Goal: Obtain resource: Download file/media

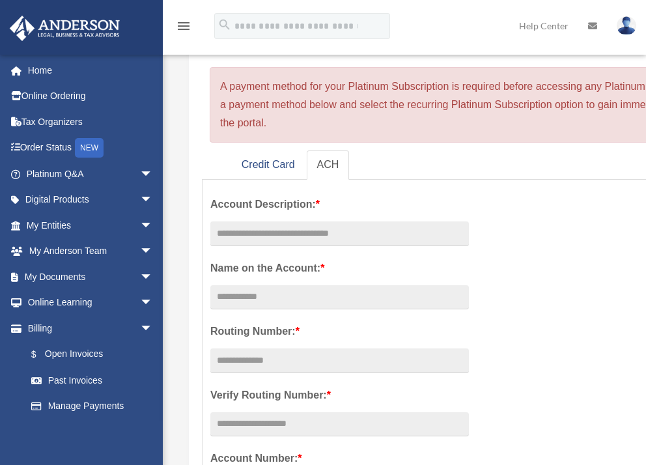
scroll to position [195, 0]
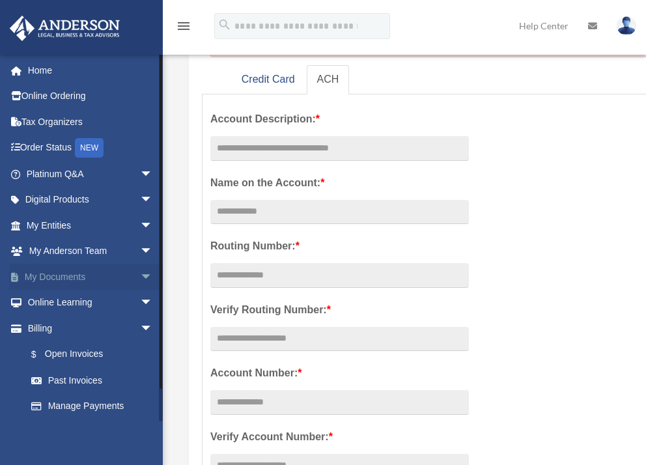
click at [62, 272] on link "My Documents arrow_drop_down" at bounding box center [90, 277] width 163 height 26
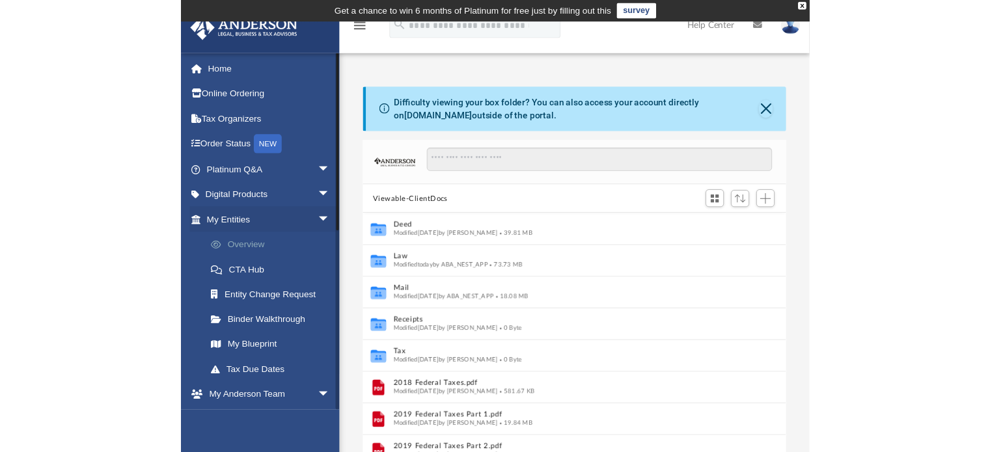
scroll to position [286, 424]
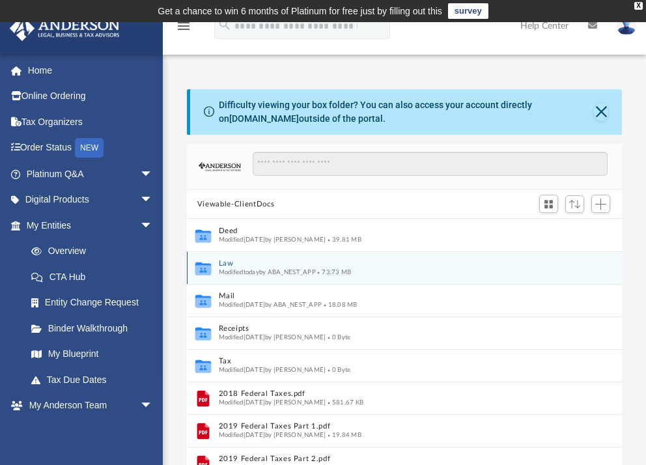
click at [228, 264] on button "Law" at bounding box center [391, 264] width 344 height 8
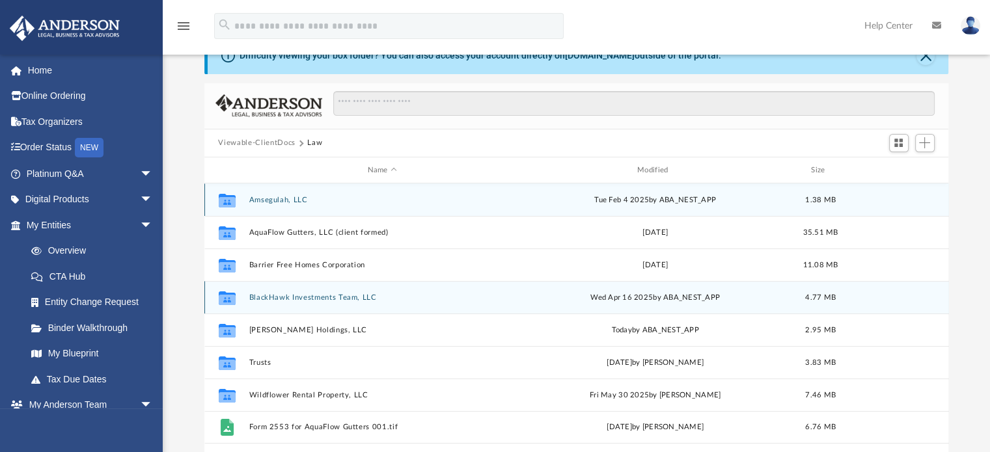
scroll to position [130, 0]
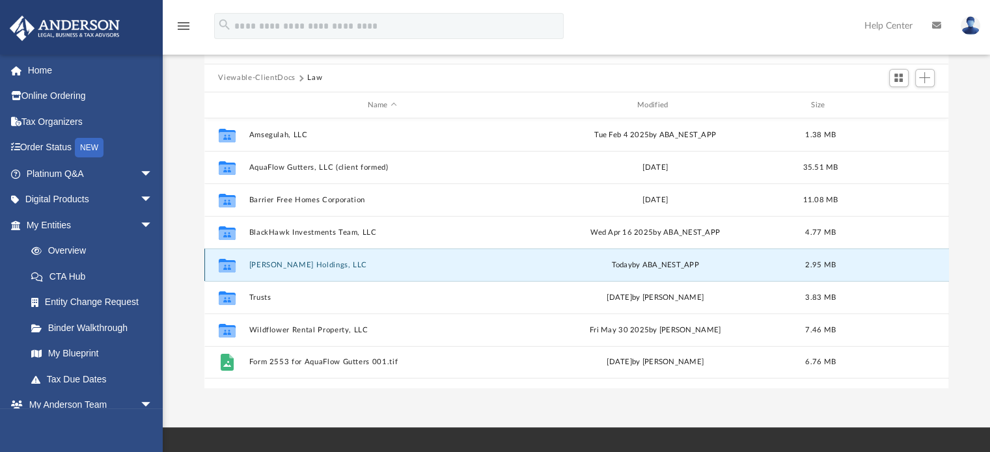
click at [297, 262] on button "Bowmer Holdings, LLC" at bounding box center [382, 265] width 267 height 8
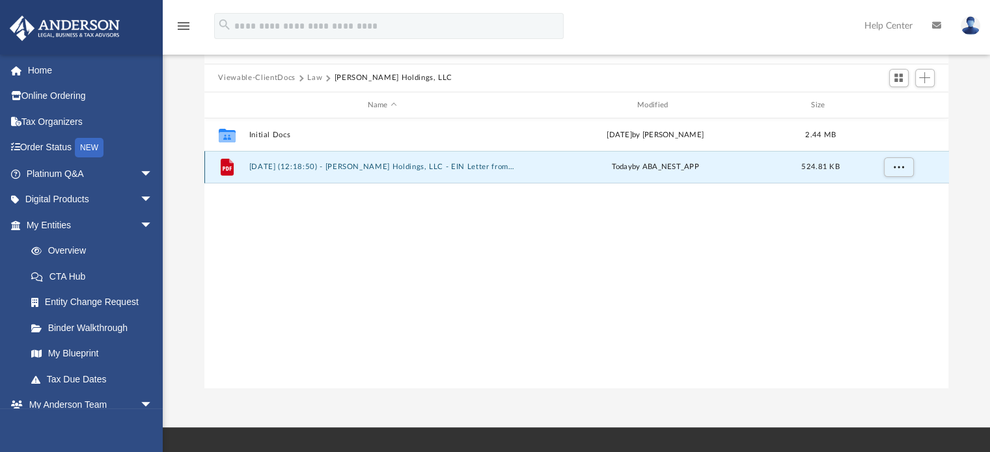
click at [323, 164] on button "2025.09.09 (12:18:50) - Bowmer Holdings, LLC - EIN Letter from IRS.pdf" at bounding box center [382, 167] width 267 height 8
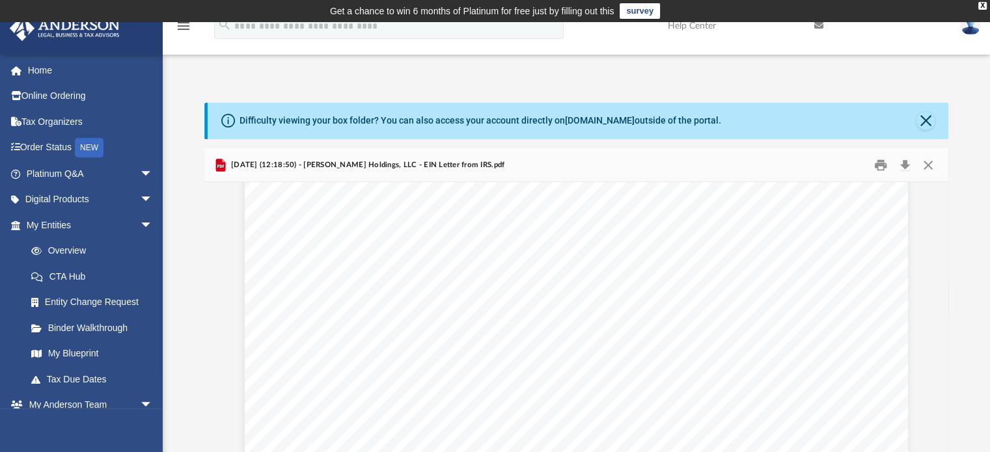
scroll to position [65, 0]
click at [655, 161] on button "Print" at bounding box center [881, 165] width 26 height 20
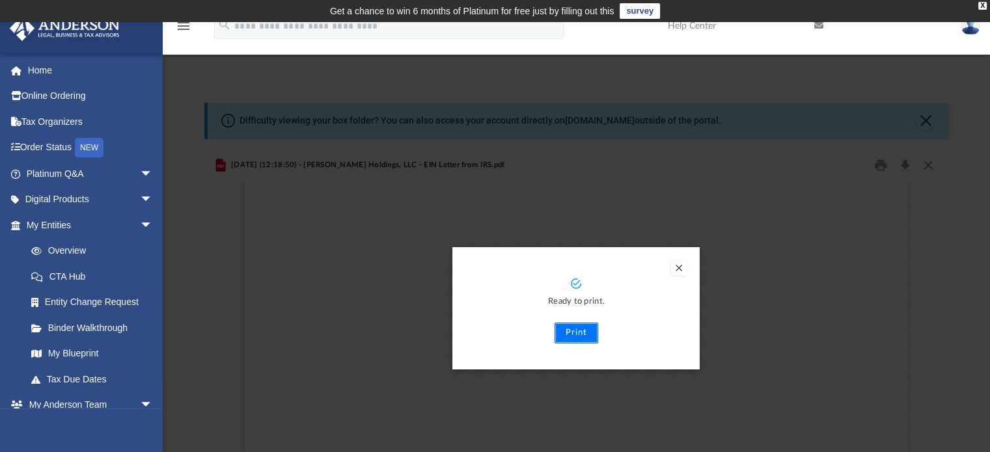
click at [578, 331] on button "Print" at bounding box center [577, 333] width 44 height 21
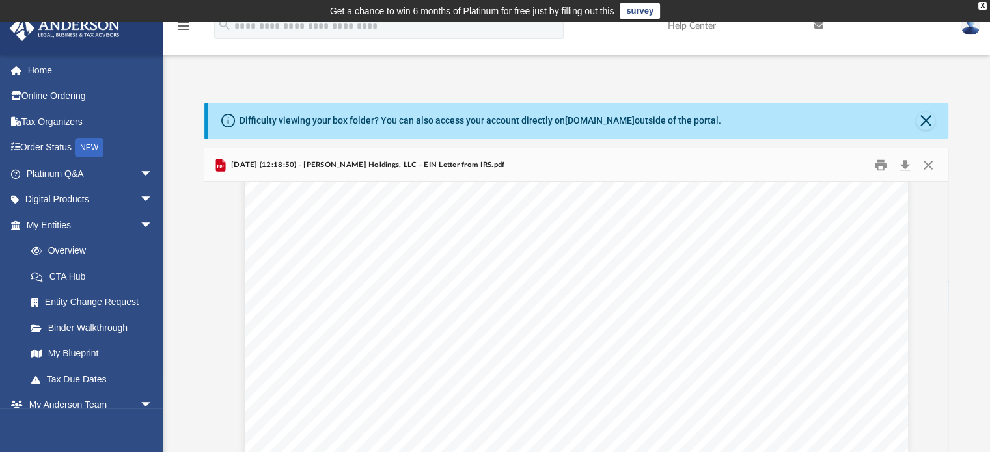
scroll to position [260, 0]
click at [60, 221] on link "My Entities arrow_drop_down" at bounding box center [90, 225] width 163 height 26
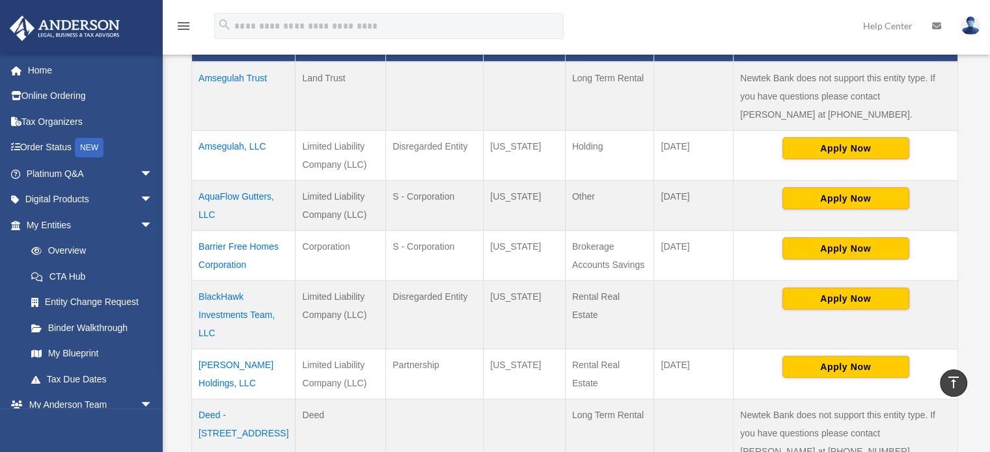
scroll to position [411, 0]
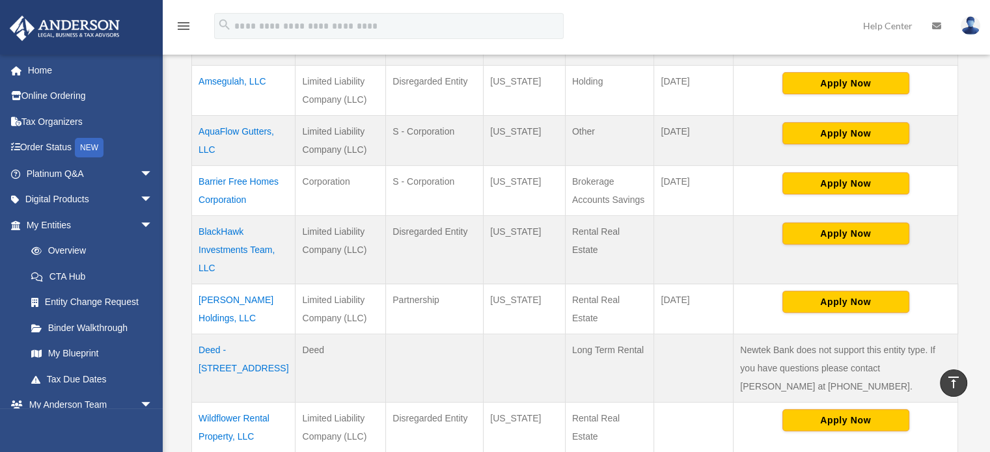
click at [242, 284] on td "[PERSON_NAME] Holdings, LLC" at bounding box center [244, 309] width 104 height 50
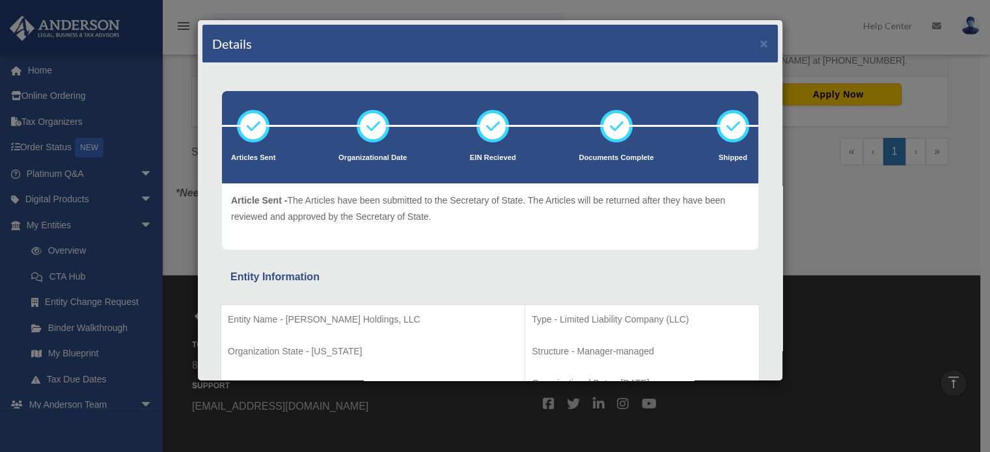
scroll to position [346, 0]
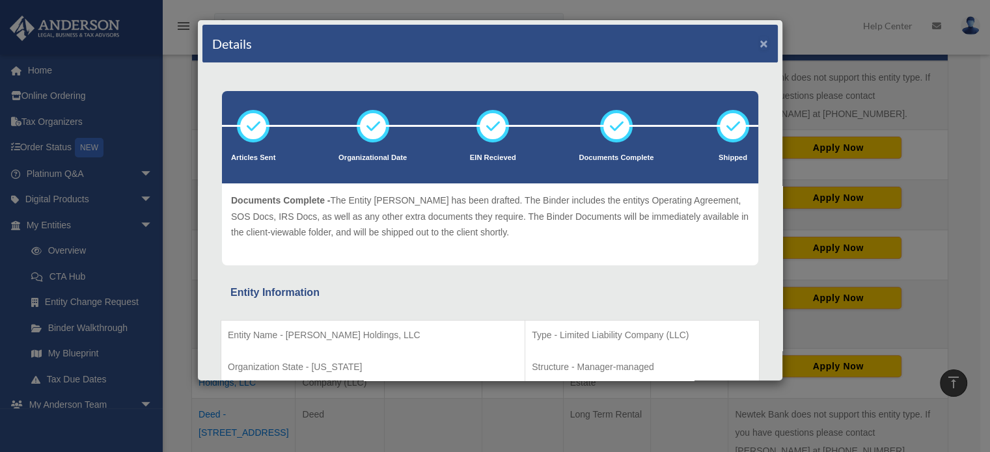
click at [760, 39] on button "×" at bounding box center [764, 43] width 8 height 14
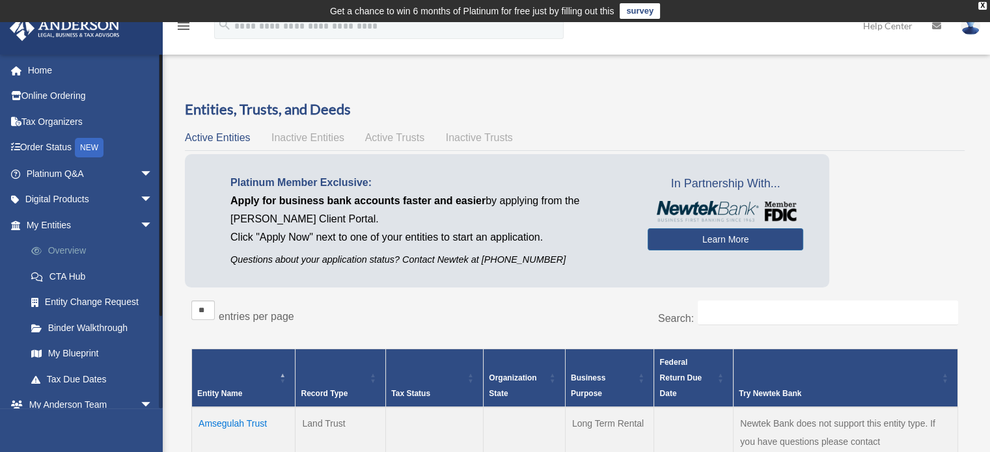
scroll to position [65, 0]
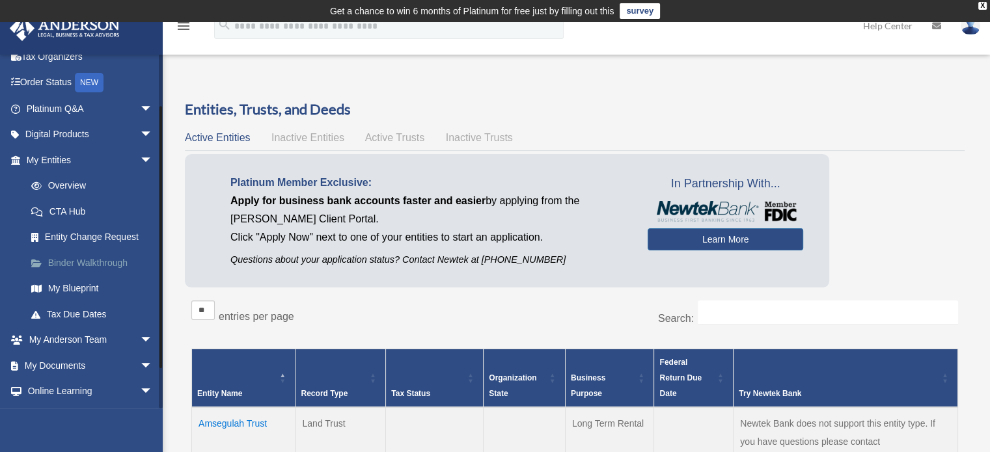
click at [90, 255] on link "Binder Walkthrough" at bounding box center [95, 263] width 154 height 26
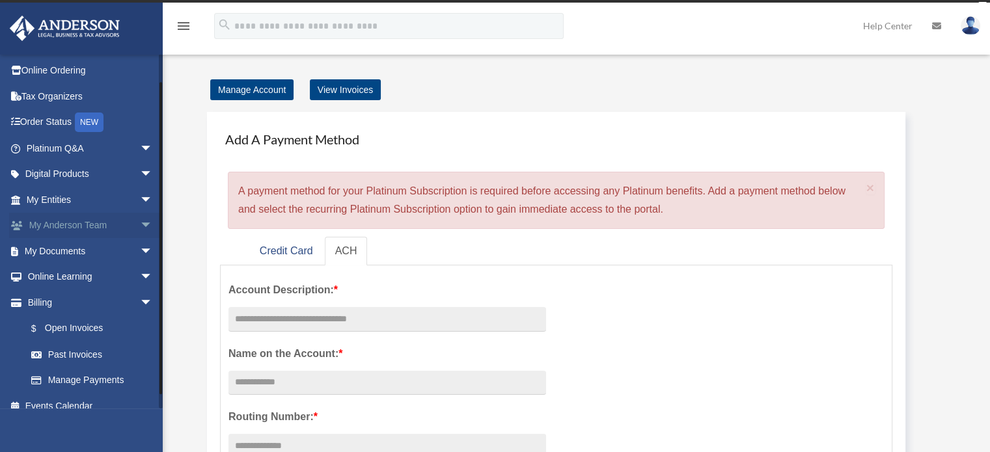
scroll to position [38, 0]
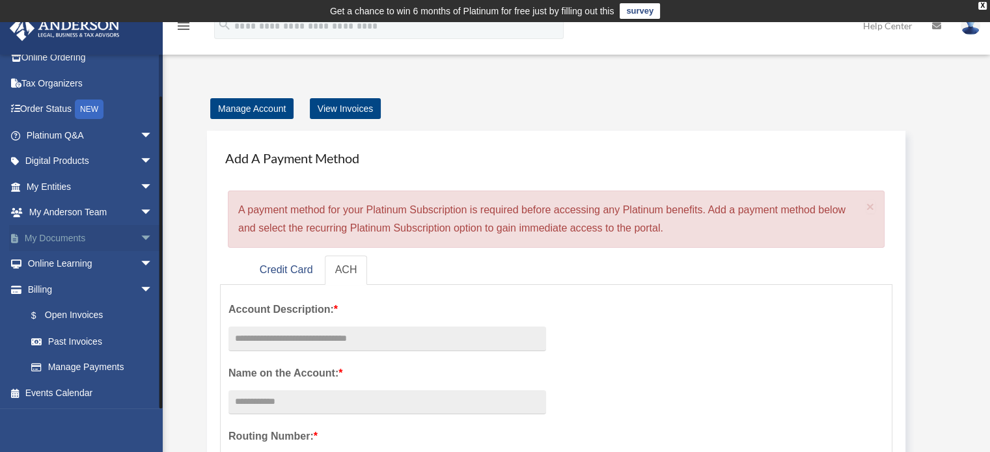
click at [74, 236] on link "My Documents arrow_drop_down" at bounding box center [90, 238] width 163 height 26
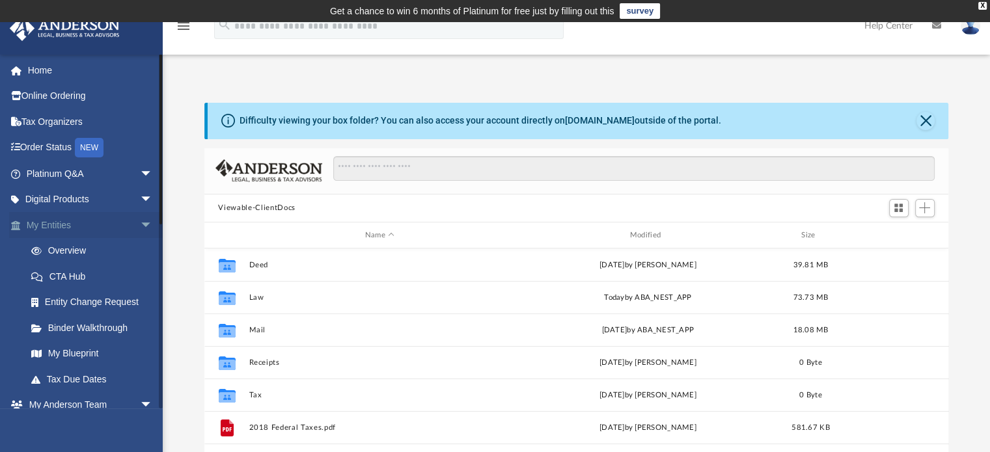
scroll to position [286, 734]
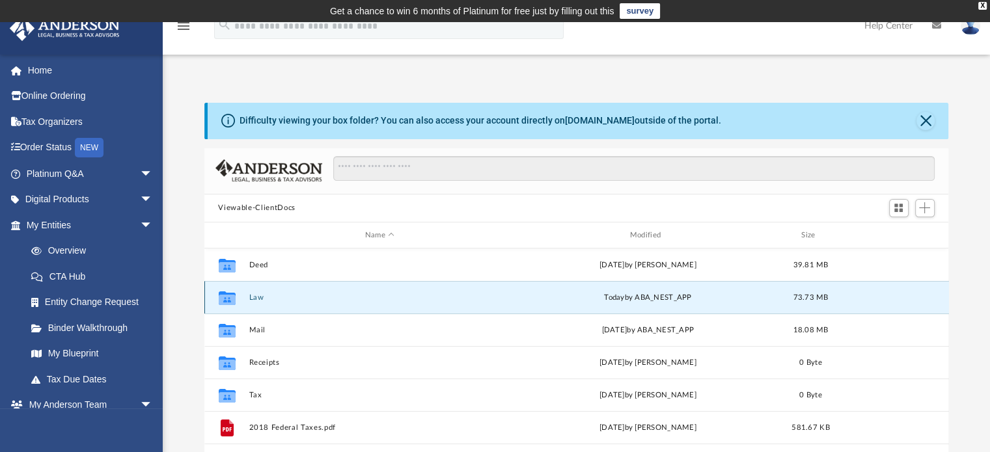
click at [255, 296] on button "Law" at bounding box center [380, 298] width 262 height 8
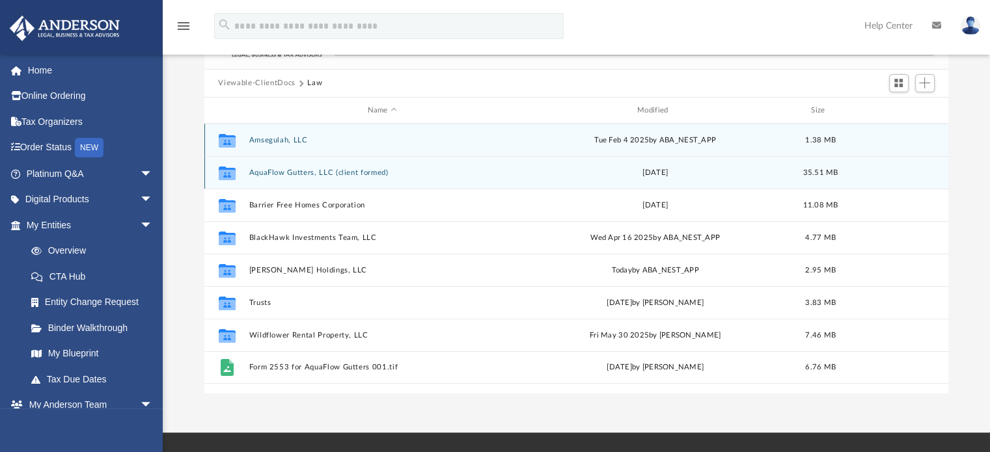
scroll to position [130, 0]
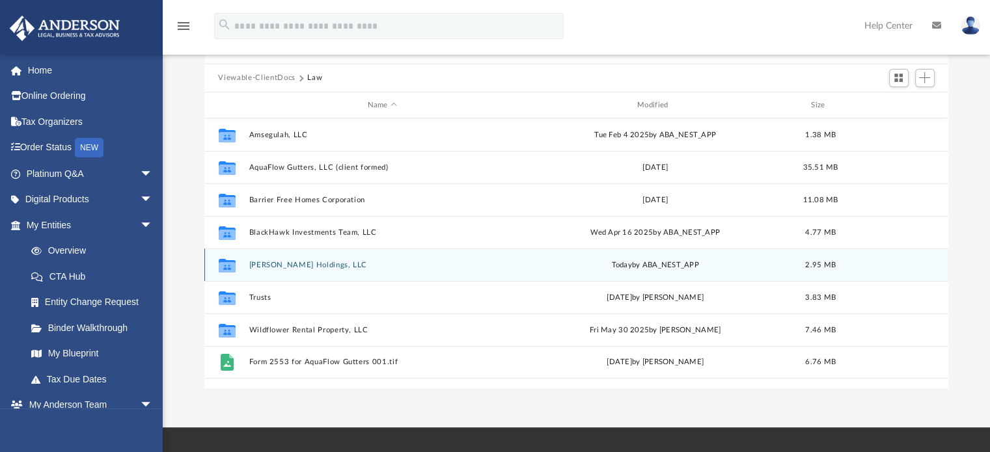
click at [287, 265] on button "[PERSON_NAME] Holdings, LLC" at bounding box center [382, 265] width 267 height 8
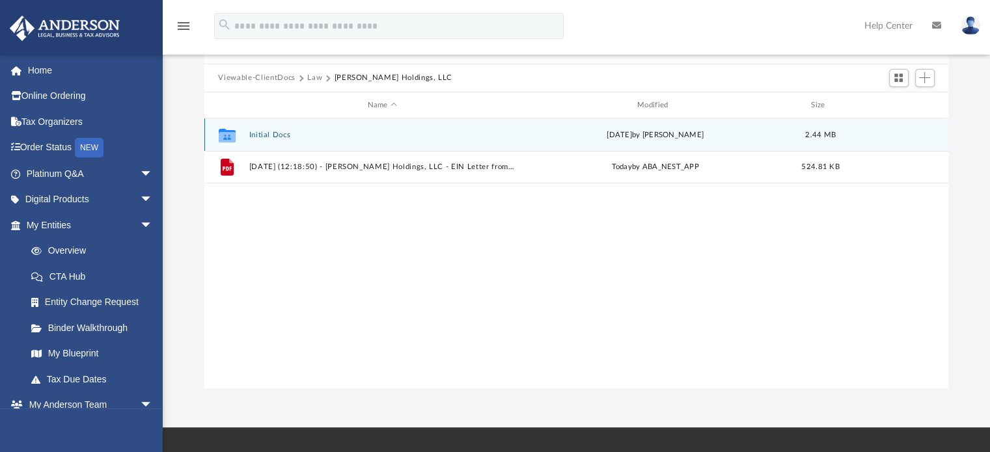
click at [275, 132] on button "Initial Docs" at bounding box center [382, 135] width 267 height 8
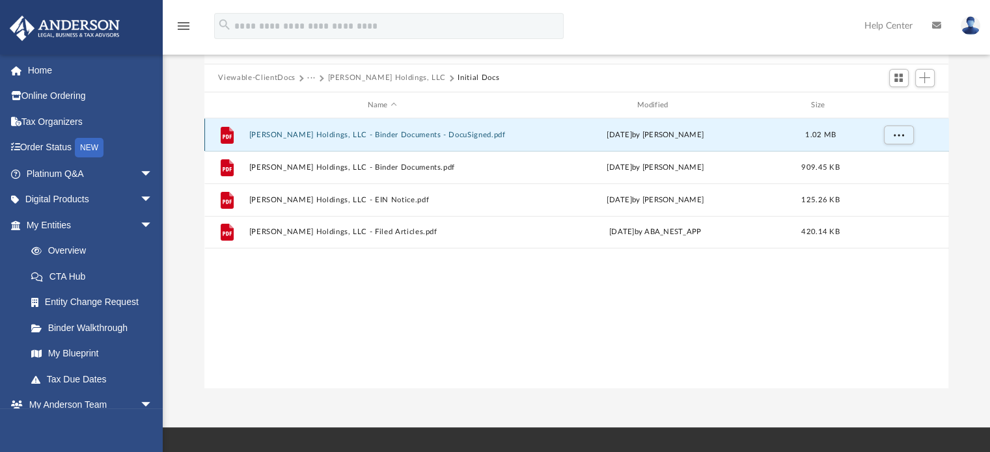
click at [286, 134] on button "Bowmer Holdings, LLC - Binder Documents - DocuSigned.pdf" at bounding box center [382, 135] width 267 height 8
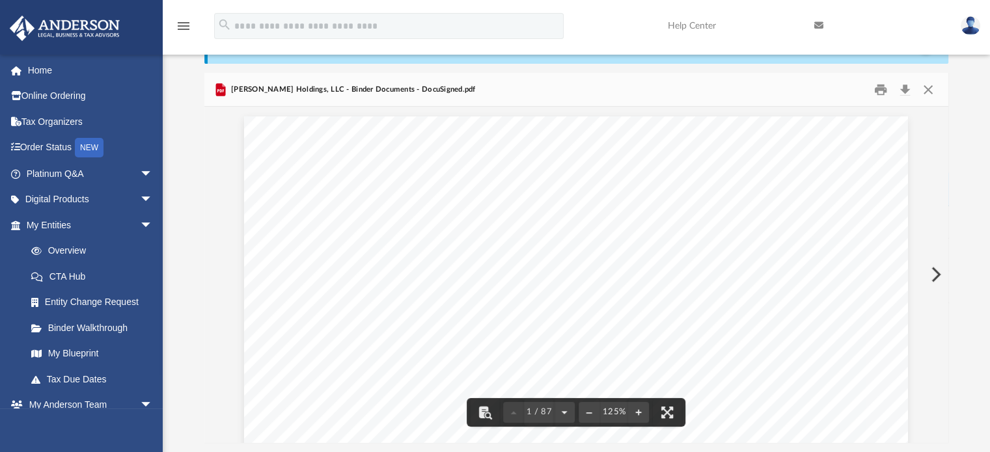
scroll to position [0, 0]
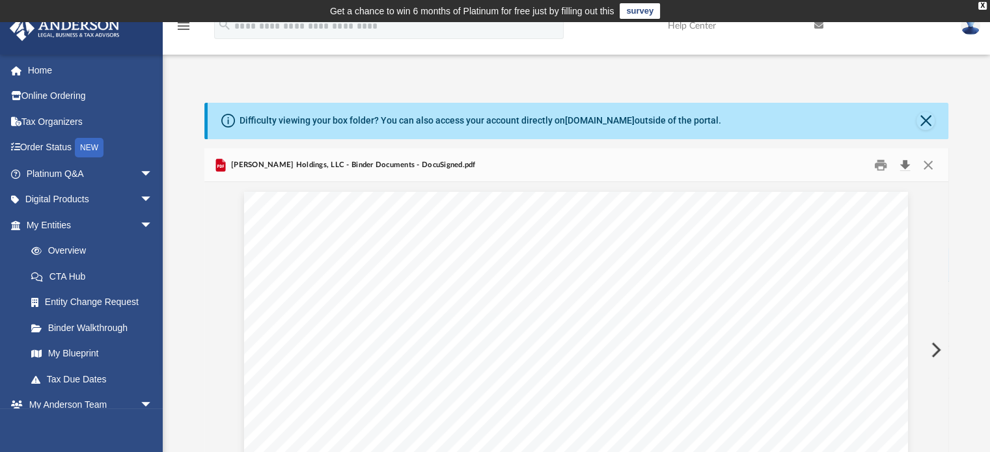
click at [904, 161] on button "Download" at bounding box center [905, 165] width 23 height 20
click at [903, 160] on button "Download" at bounding box center [905, 165] width 23 height 20
click at [329, 166] on span "Bowmer Holdings, LLC - Binder Documents - DocuSigned.pdf" at bounding box center [352, 165] width 247 height 12
click at [226, 161] on icon "Preview" at bounding box center [221, 166] width 16 height 16
click at [430, 163] on span "[PERSON_NAME] Holdings, LLC - Binder Documents - DocuSigned.pdf" at bounding box center [352, 165] width 247 height 12
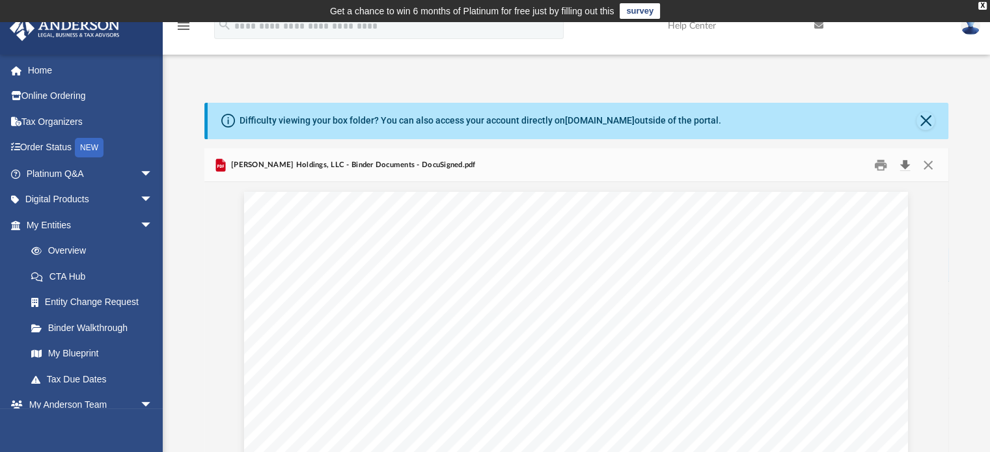
click at [902, 161] on button "Download" at bounding box center [905, 165] width 23 height 20
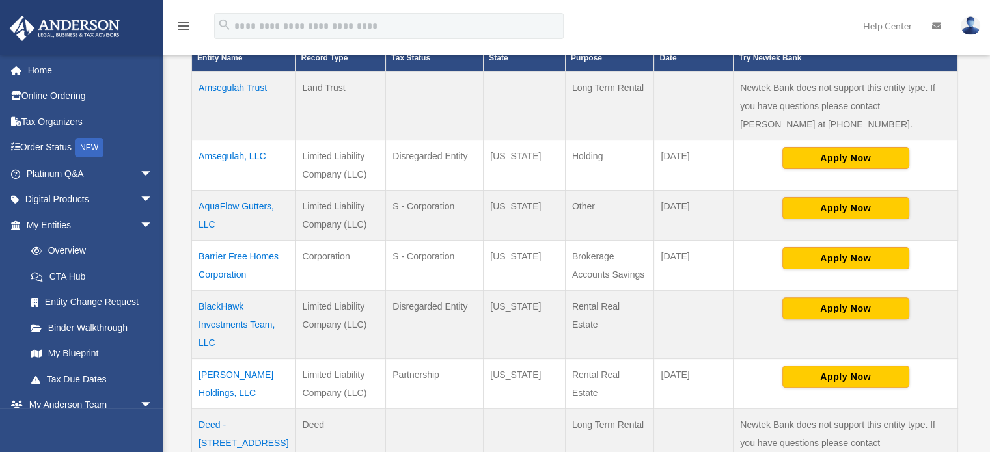
scroll to position [391, 0]
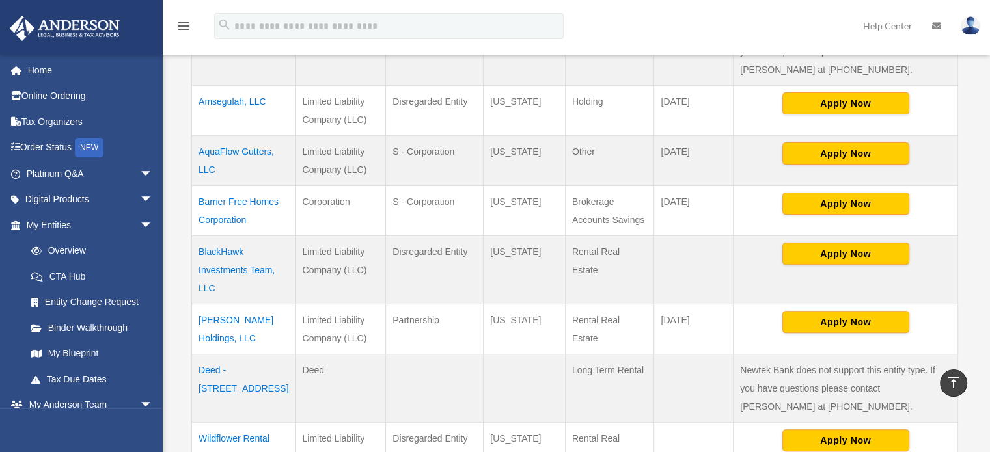
click at [234, 304] on td "[PERSON_NAME] Holdings, LLC" at bounding box center [244, 329] width 104 height 50
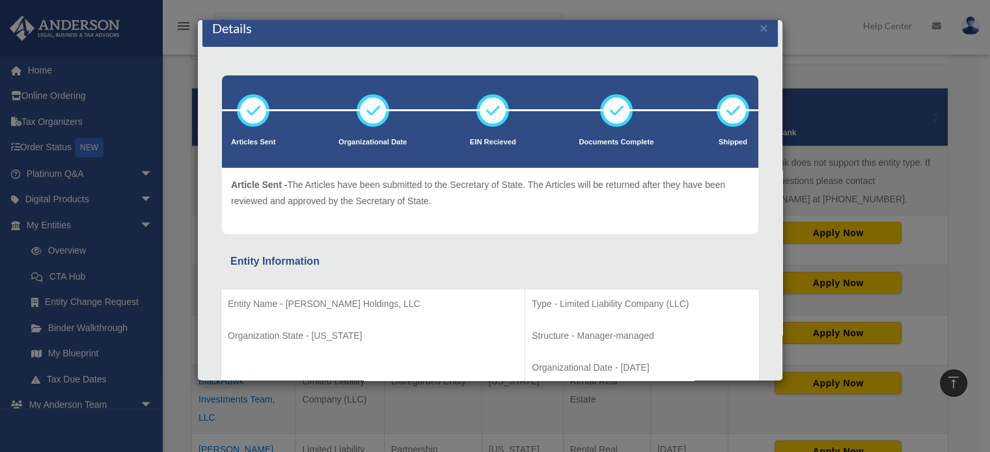
scroll to position [0, 0]
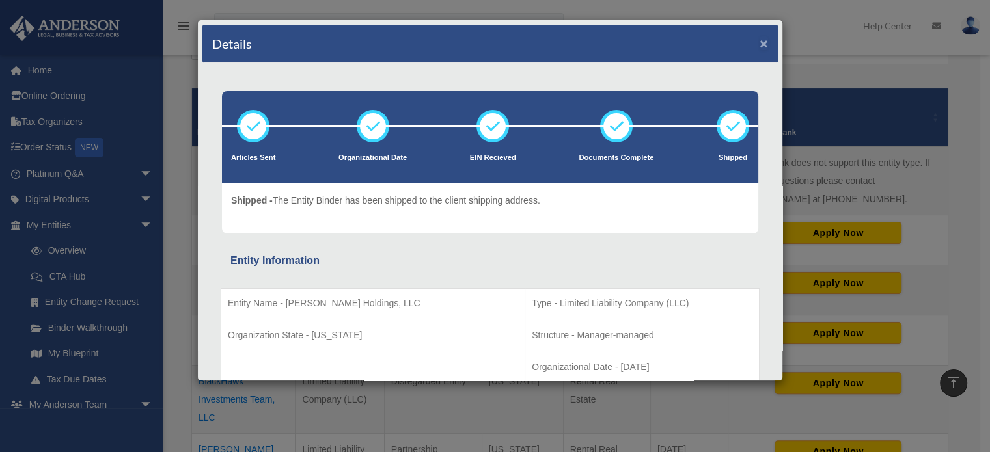
click at [760, 42] on button "×" at bounding box center [764, 43] width 8 height 14
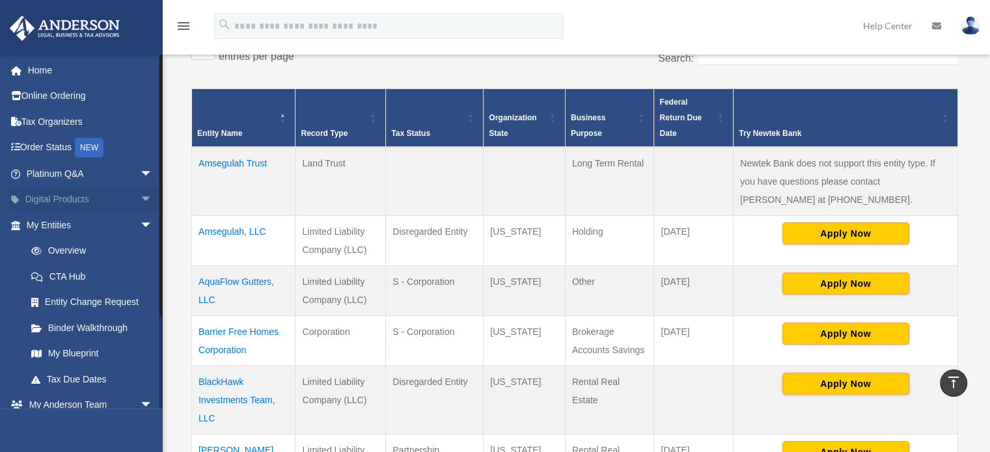
click at [83, 195] on link "Digital Products arrow_drop_down" at bounding box center [90, 200] width 163 height 26
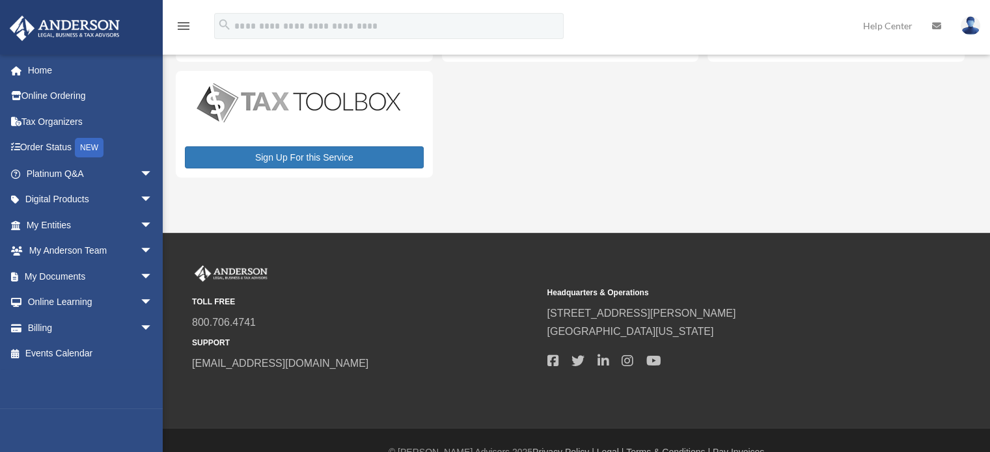
scroll to position [195, 0]
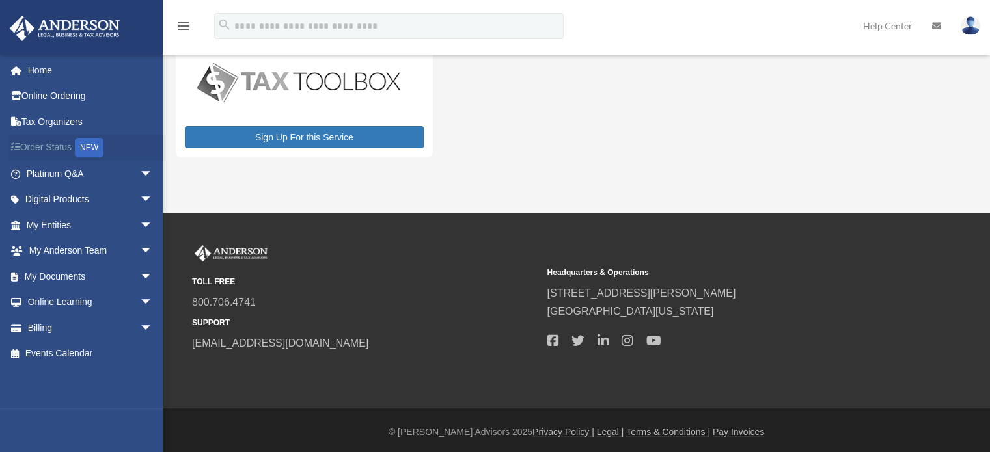
click at [62, 146] on link "Order Status NEW" at bounding box center [90, 148] width 163 height 27
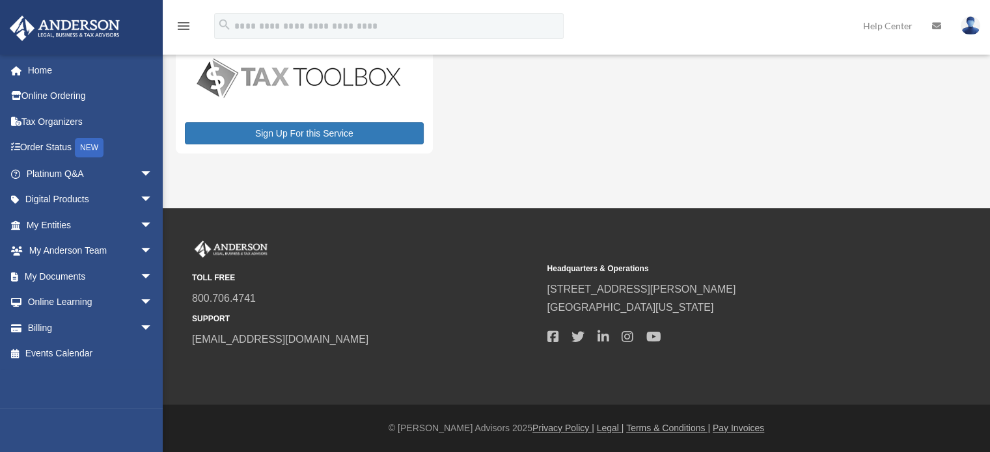
scroll to position [195, 0]
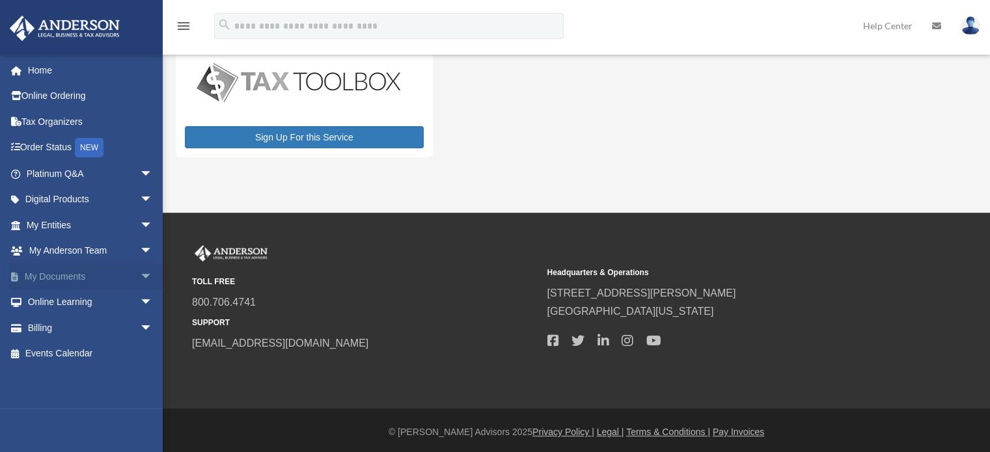
click at [81, 275] on link "My Documents arrow_drop_down" at bounding box center [90, 277] width 163 height 26
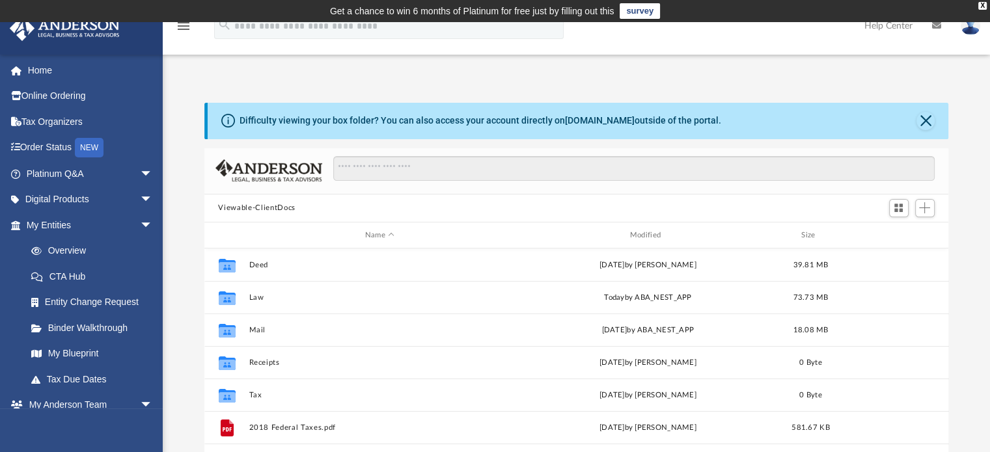
scroll to position [286, 734]
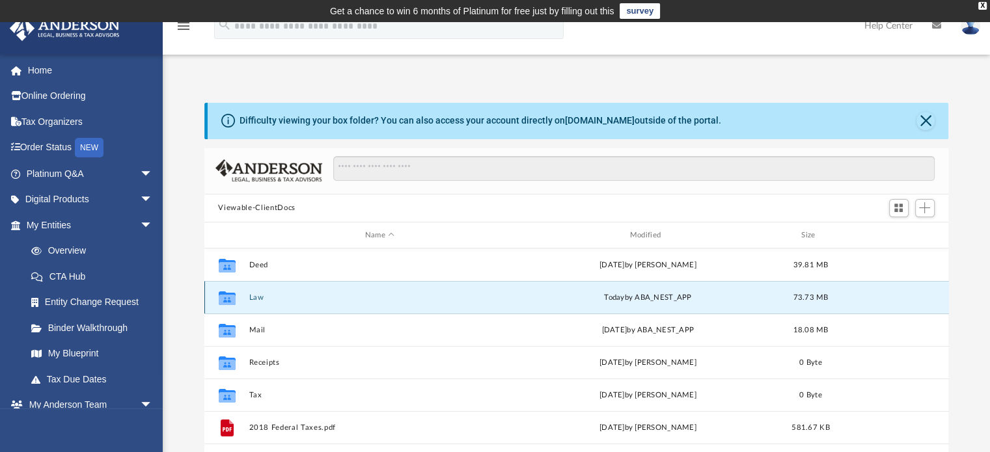
click at [264, 296] on button "Law" at bounding box center [380, 298] width 262 height 8
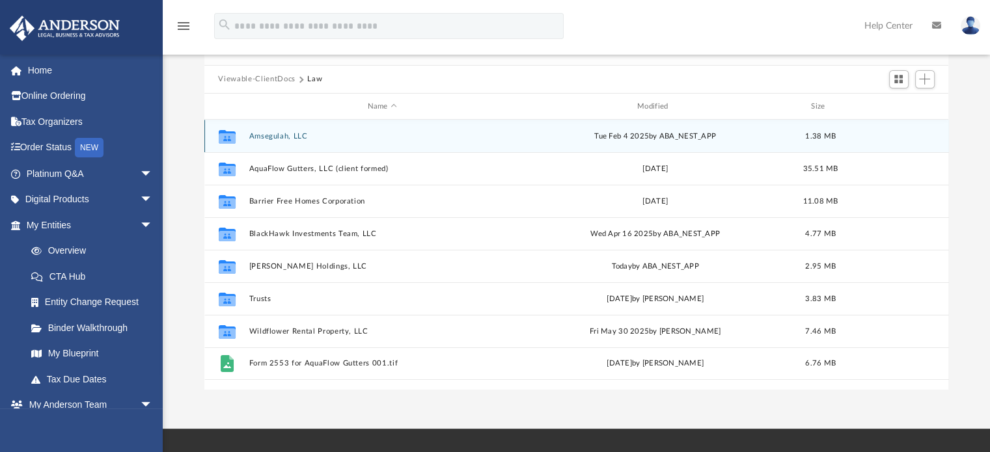
scroll to position [130, 0]
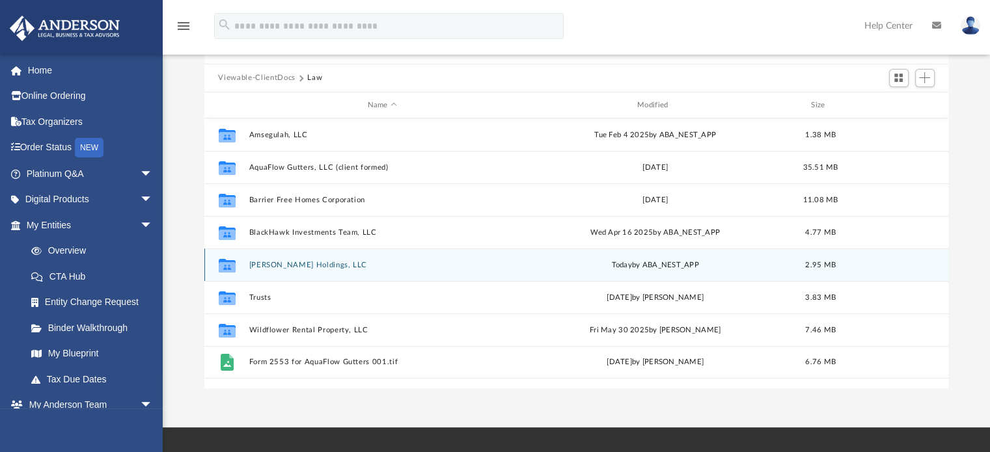
click at [315, 260] on div "Collaborated Folder [PERSON_NAME] Holdings, LLC [DATE] by ABA_NEST_APP 2.95 MB" at bounding box center [576, 265] width 745 height 33
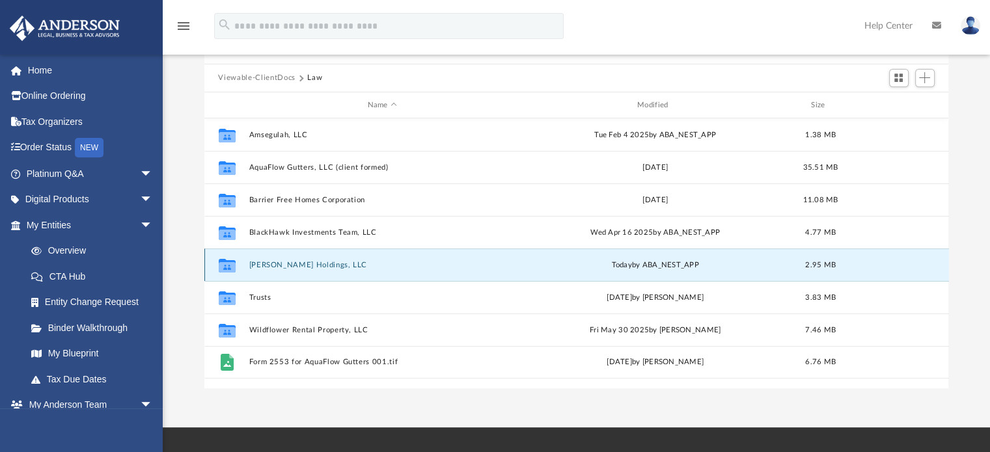
click at [318, 265] on button "[PERSON_NAME] Holdings, LLC" at bounding box center [382, 265] width 267 height 8
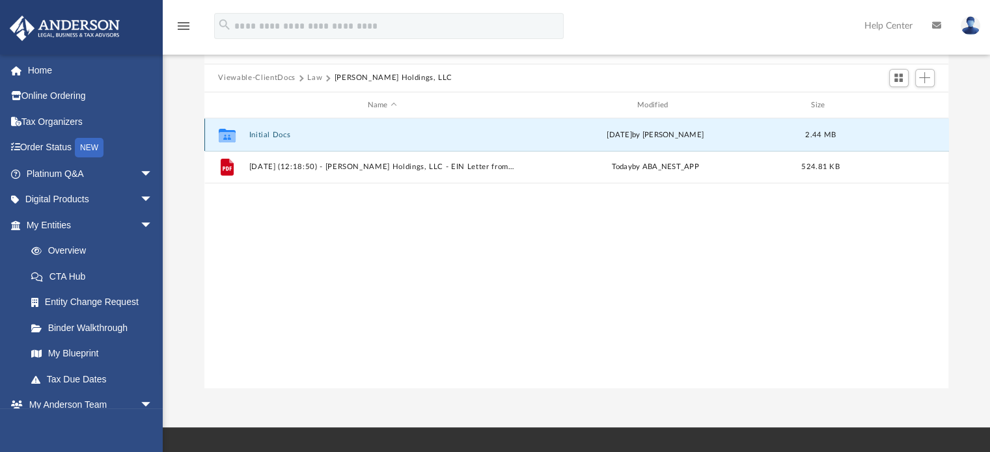
click at [263, 132] on button "Initial Docs" at bounding box center [382, 135] width 267 height 8
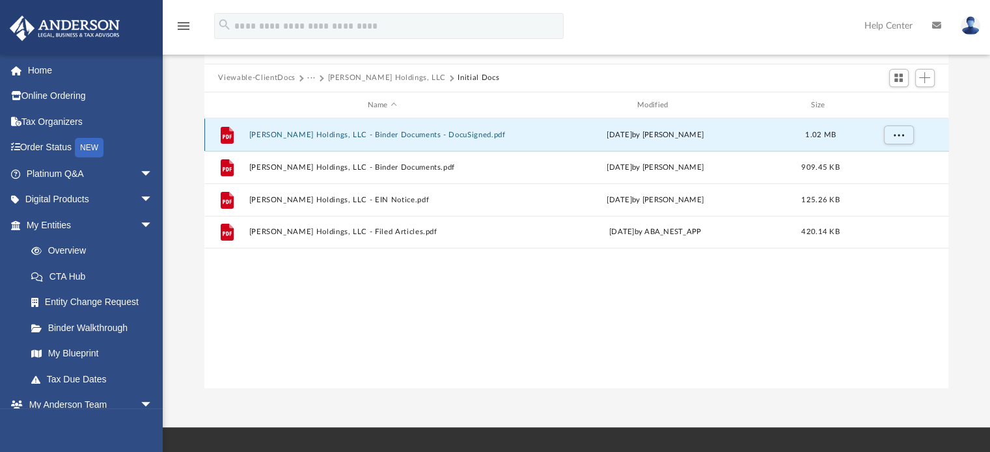
click at [302, 132] on button "[PERSON_NAME] Holdings, LLC - Binder Documents - DocuSigned.pdf" at bounding box center [382, 135] width 267 height 8
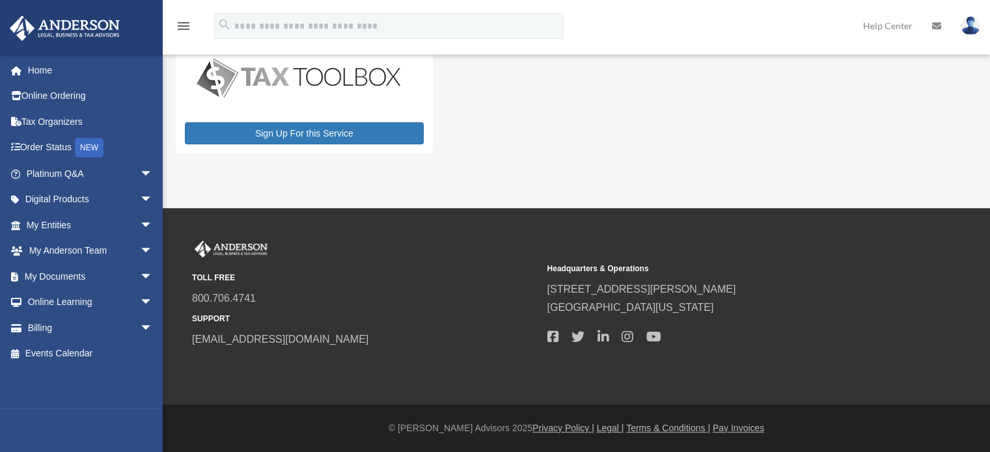
scroll to position [195, 0]
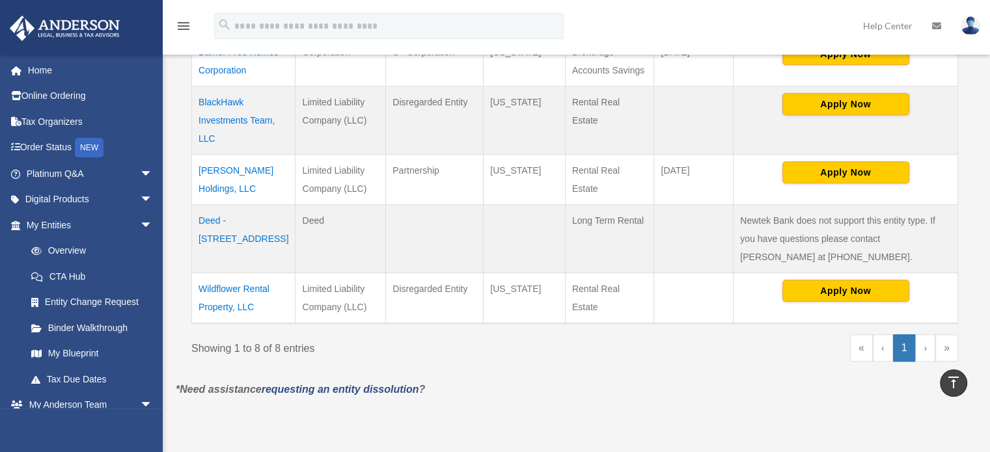
scroll to position [542, 0]
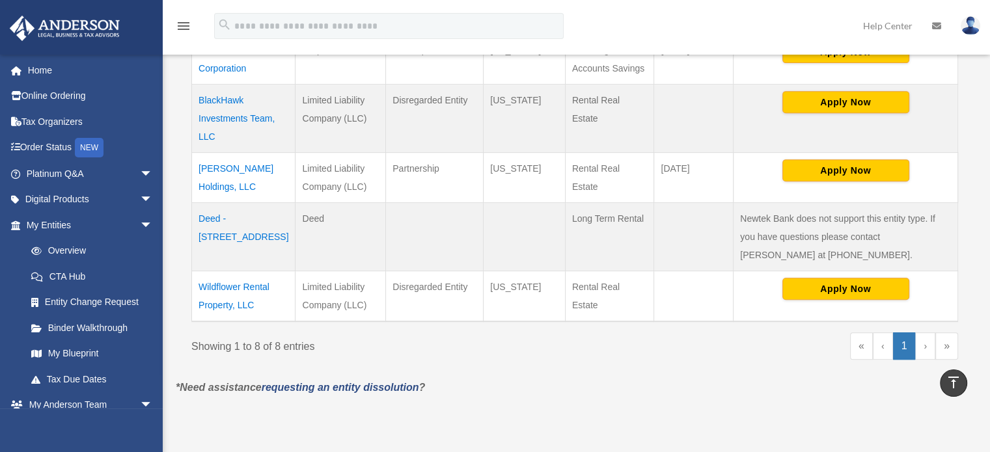
click at [246, 152] on td "[PERSON_NAME] Holdings, LLC" at bounding box center [244, 177] width 104 height 50
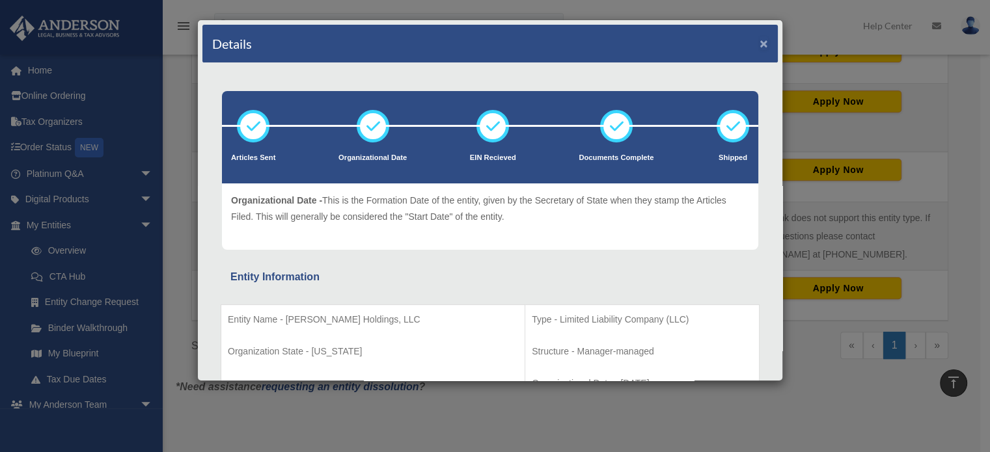
click at [760, 42] on button "×" at bounding box center [764, 43] width 8 height 14
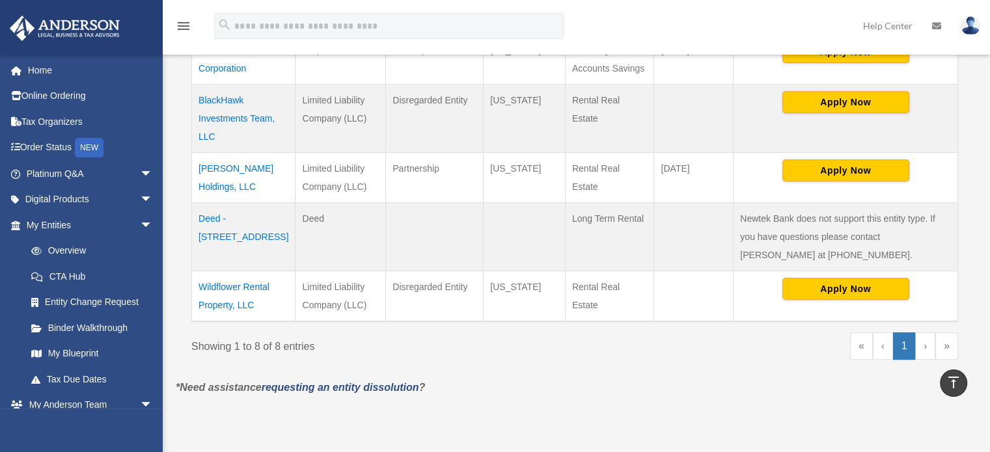
click at [227, 153] on td "[PERSON_NAME] Holdings, LLC" at bounding box center [244, 177] width 104 height 50
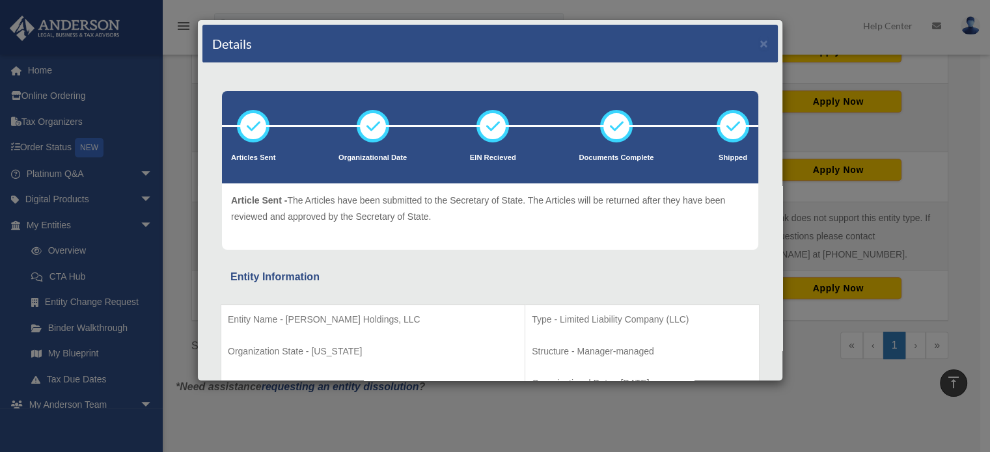
click at [747, 40] on div "Details ×" at bounding box center [489, 44] width 575 height 38
click at [760, 40] on button "×" at bounding box center [764, 43] width 8 height 14
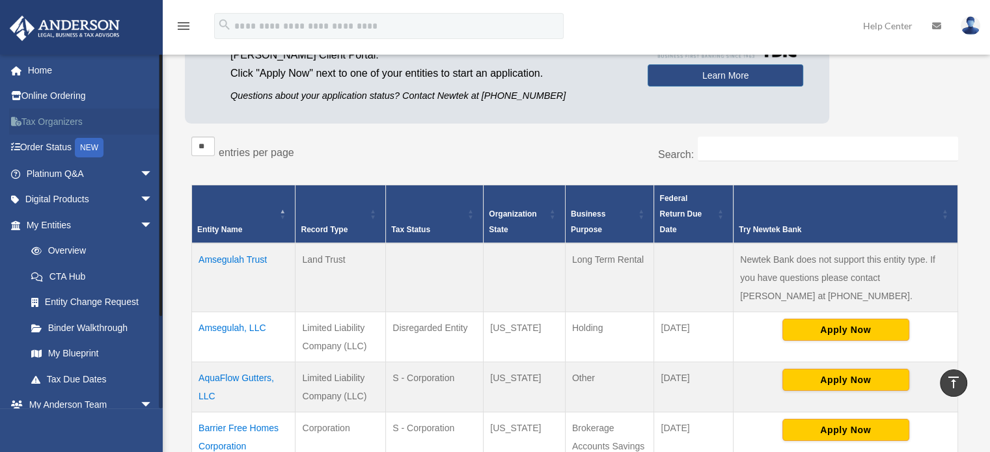
scroll to position [0, 0]
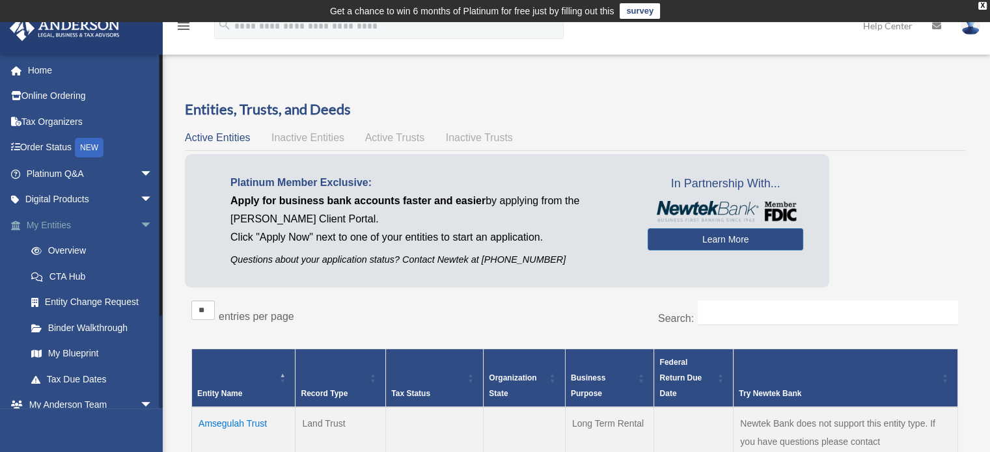
click at [55, 223] on link "My Entities arrow_drop_down" at bounding box center [90, 225] width 163 height 26
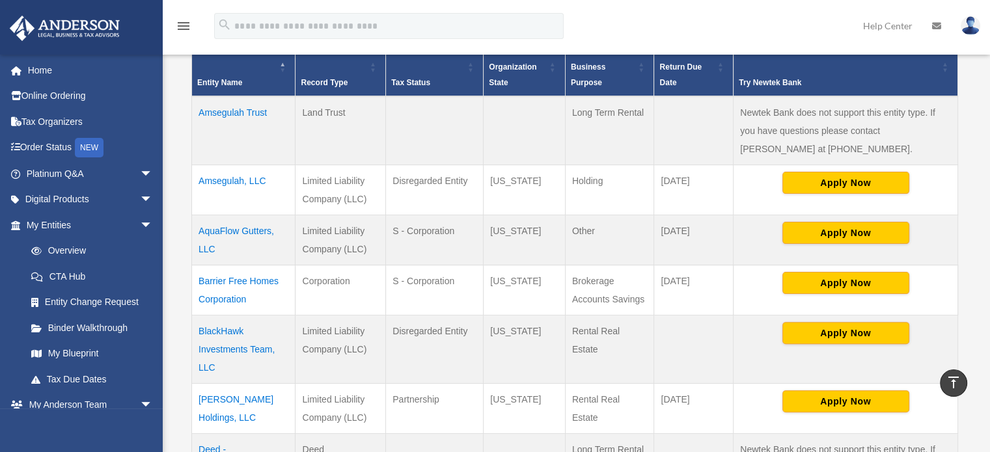
scroll to position [391, 0]
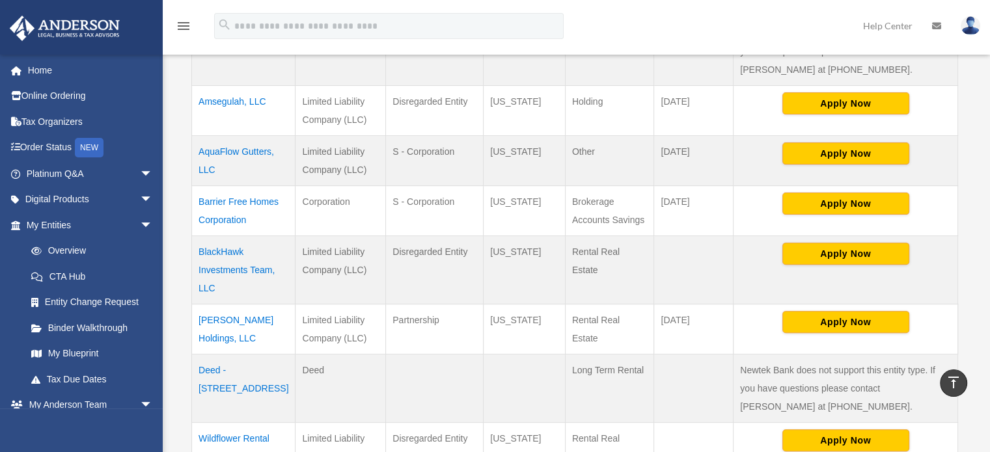
click at [238, 304] on td "[PERSON_NAME] Holdings, LLC" at bounding box center [244, 329] width 104 height 50
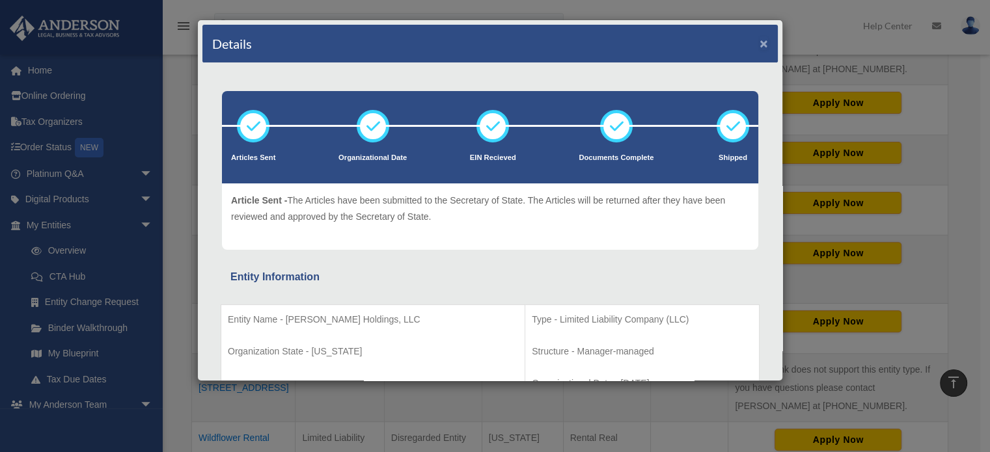
click at [760, 36] on button "×" at bounding box center [764, 43] width 8 height 14
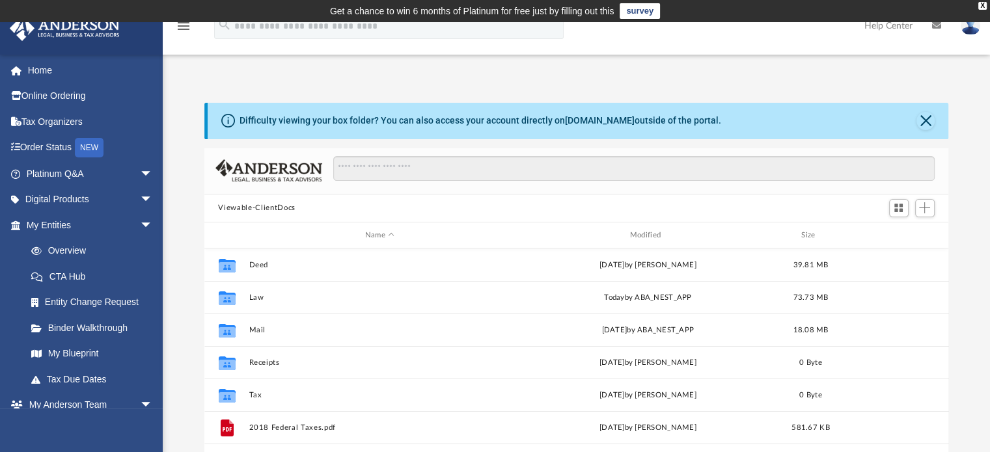
scroll to position [286, 734]
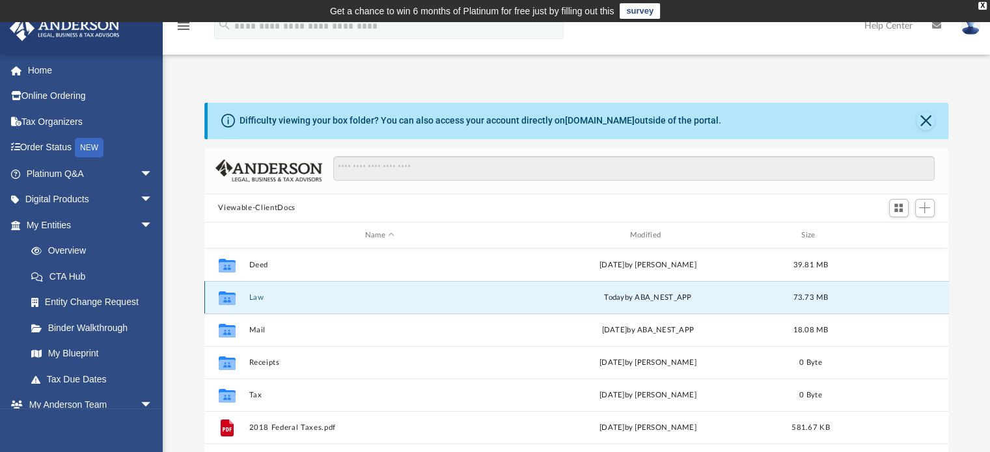
click at [254, 297] on button "Law" at bounding box center [380, 298] width 262 height 8
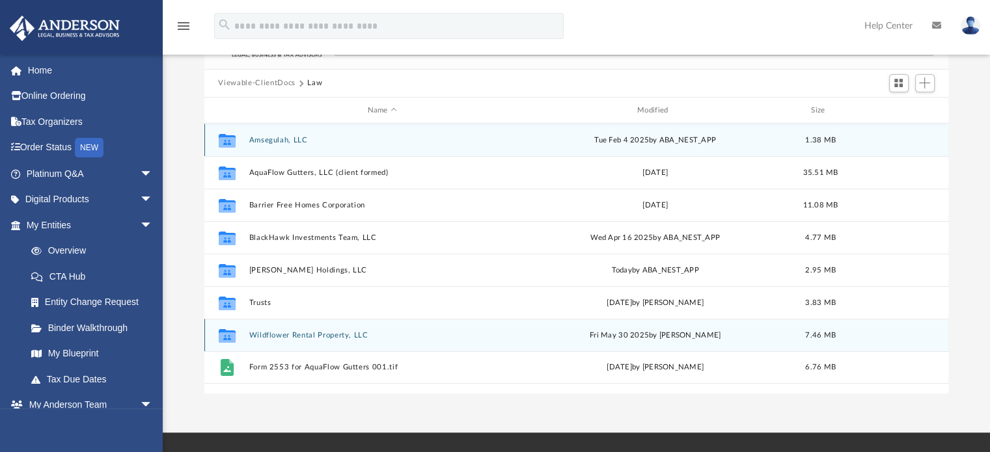
scroll to position [130, 0]
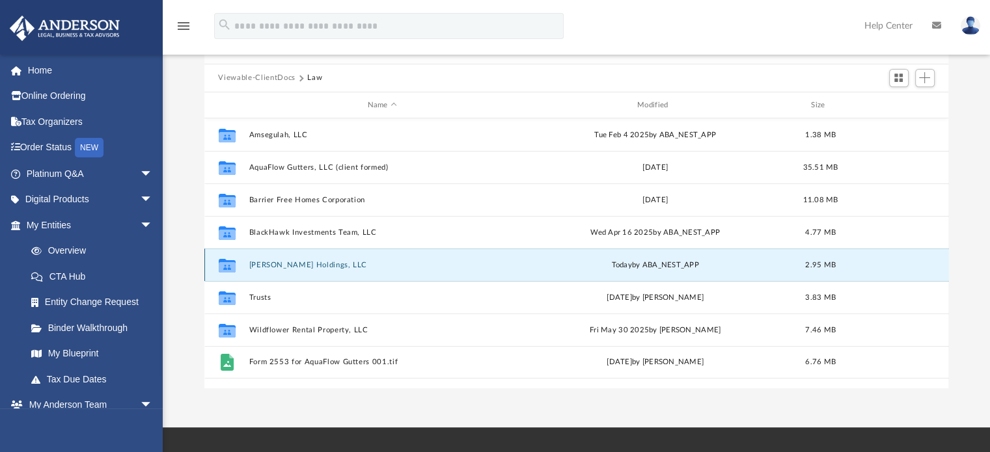
click at [307, 265] on button "[PERSON_NAME] Holdings, LLC" at bounding box center [382, 265] width 267 height 8
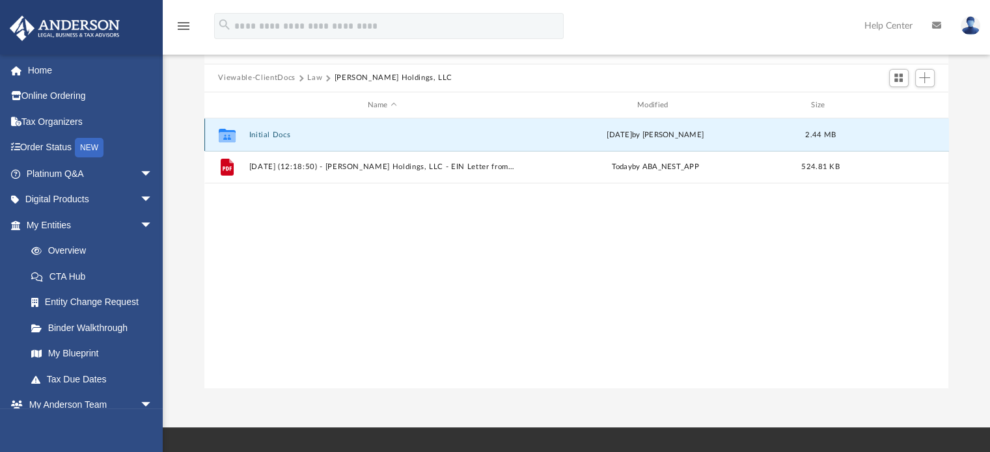
click at [264, 134] on button "Initial Docs" at bounding box center [382, 135] width 267 height 8
